Goal: Task Accomplishment & Management: Complete application form

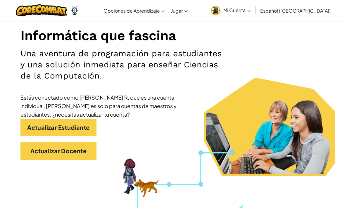
scroll to position [67, 0]
click at [82, 157] on link "Actualizar Docente" at bounding box center [58, 151] width 76 height 18
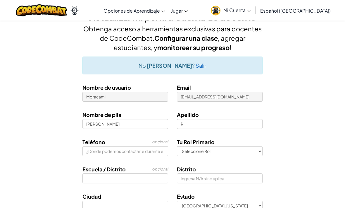
scroll to position [13, 0]
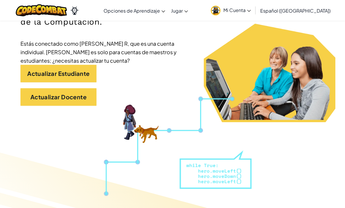
scroll to position [124, 0]
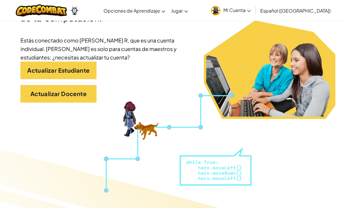
click at [70, 97] on link "Actualizar Docente" at bounding box center [58, 94] width 76 height 18
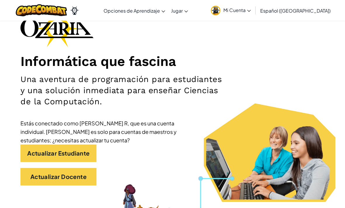
scroll to position [39, 0]
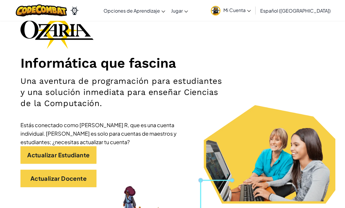
click at [85, 160] on link "Actualizar Estudiante" at bounding box center [58, 155] width 76 height 18
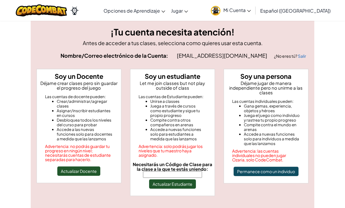
scroll to position [9, 0]
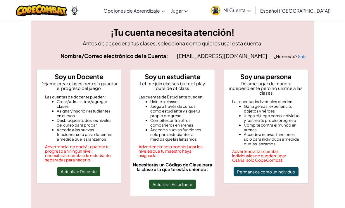
click at [186, 178] on input "Necesitarás un Código de Clase para la clase a la que te estás uniendo:" at bounding box center [172, 175] width 59 height 6
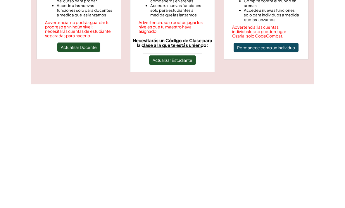
click at [163, 171] on input "Necesitarás un Código de Clase para la clase a la que te estás uniendo:" at bounding box center [172, 174] width 59 height 6
click at [162, 171] on input "Necesitarás un Código de Clase para la clase a la que te estás uniendo:" at bounding box center [172, 174] width 59 height 6
paste input "BabyFindLuck"
type input "BabyFindLuck"
click at [178, 179] on button "Actualizar Estudiante" at bounding box center [172, 183] width 47 height 9
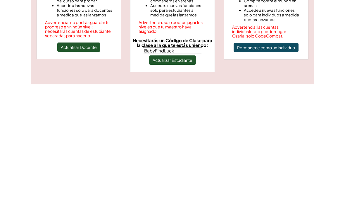
scroll to position [134, 0]
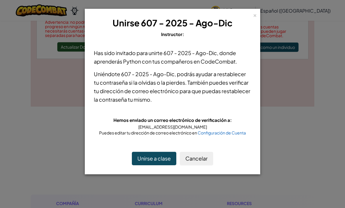
click at [157, 160] on button "Unirse a clase" at bounding box center [154, 158] width 44 height 13
click at [154, 159] on button "Unirse a clase" at bounding box center [154, 158] width 44 height 13
click at [192, 158] on button "Cancelar" at bounding box center [196, 158] width 33 height 13
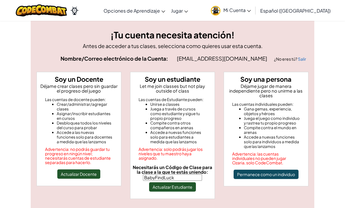
scroll to position [0, 0]
